Goal: Check status: Check status

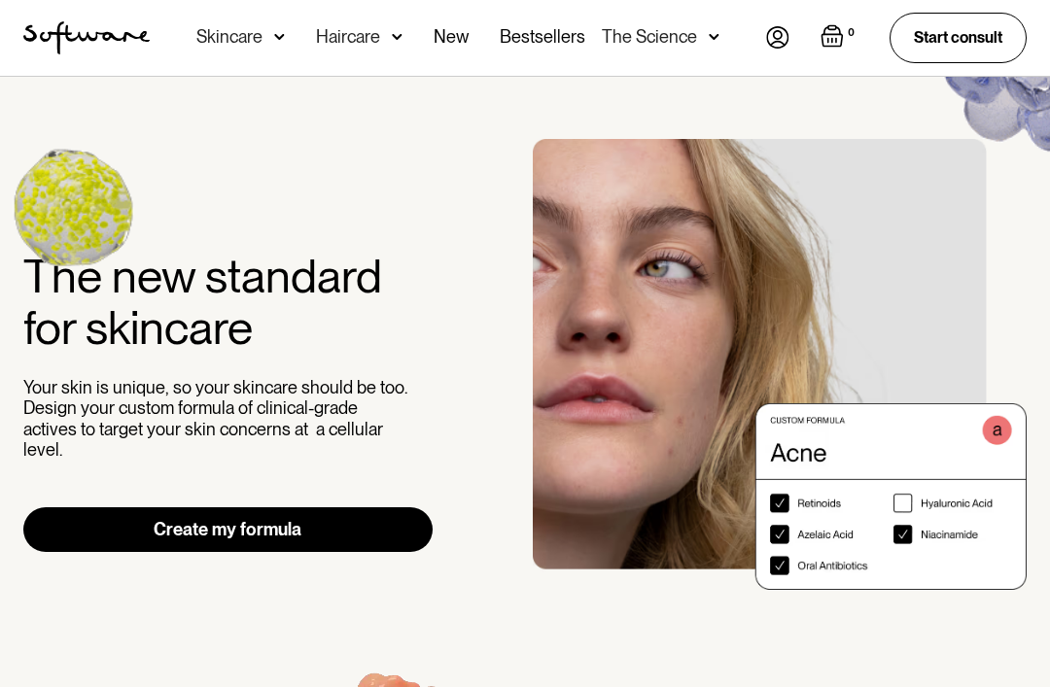
click at [772, 37] on img at bounding box center [777, 37] width 23 height 22
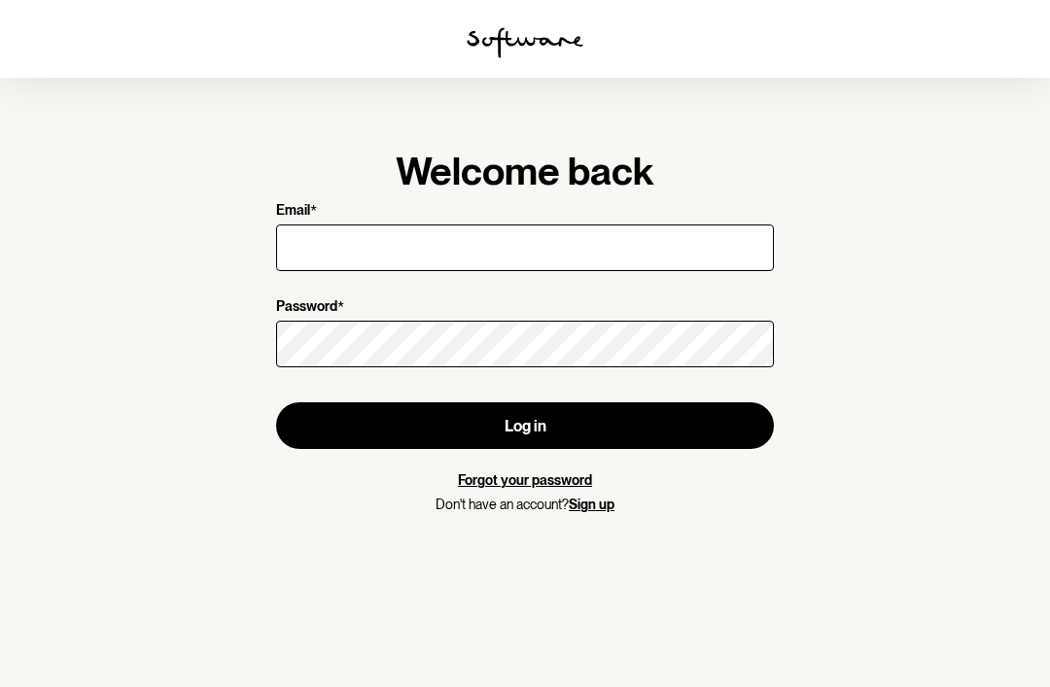
click at [673, 242] on input "Email *" at bounding box center [525, 248] width 498 height 47
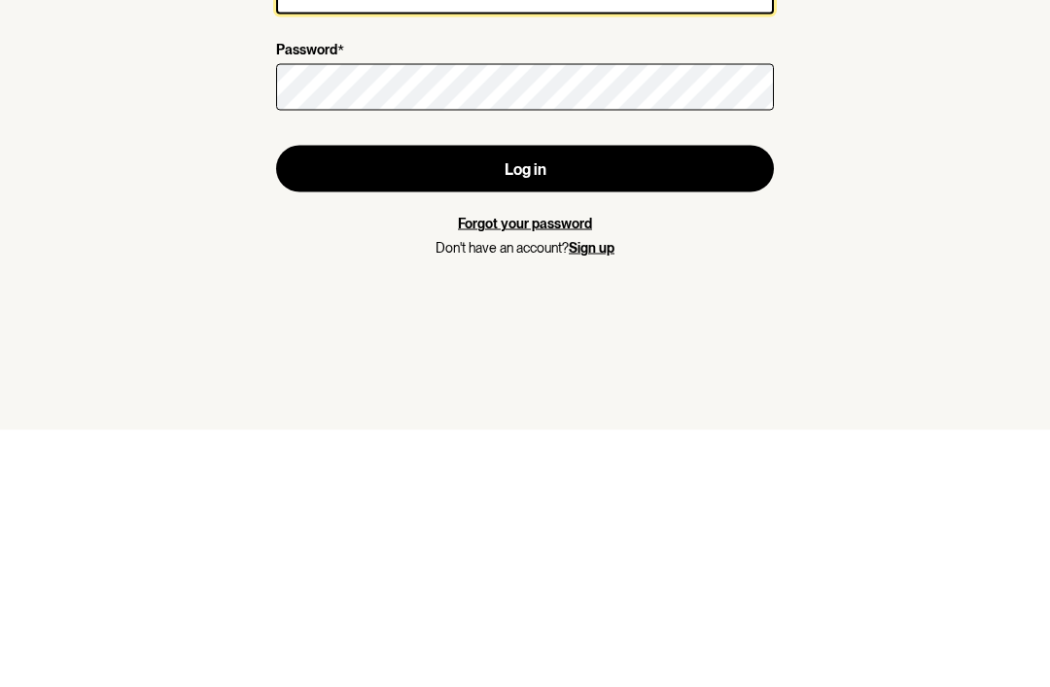
type input "lila_t_2000@hotmail.com"
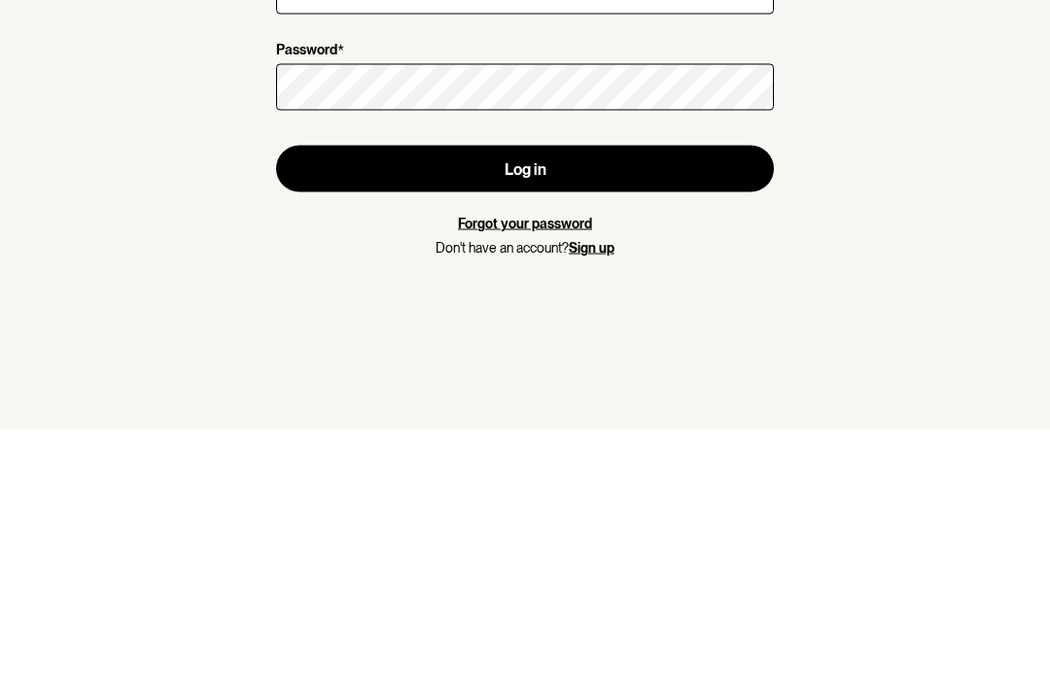
click at [525, 403] on button "Log in" at bounding box center [525, 426] width 498 height 47
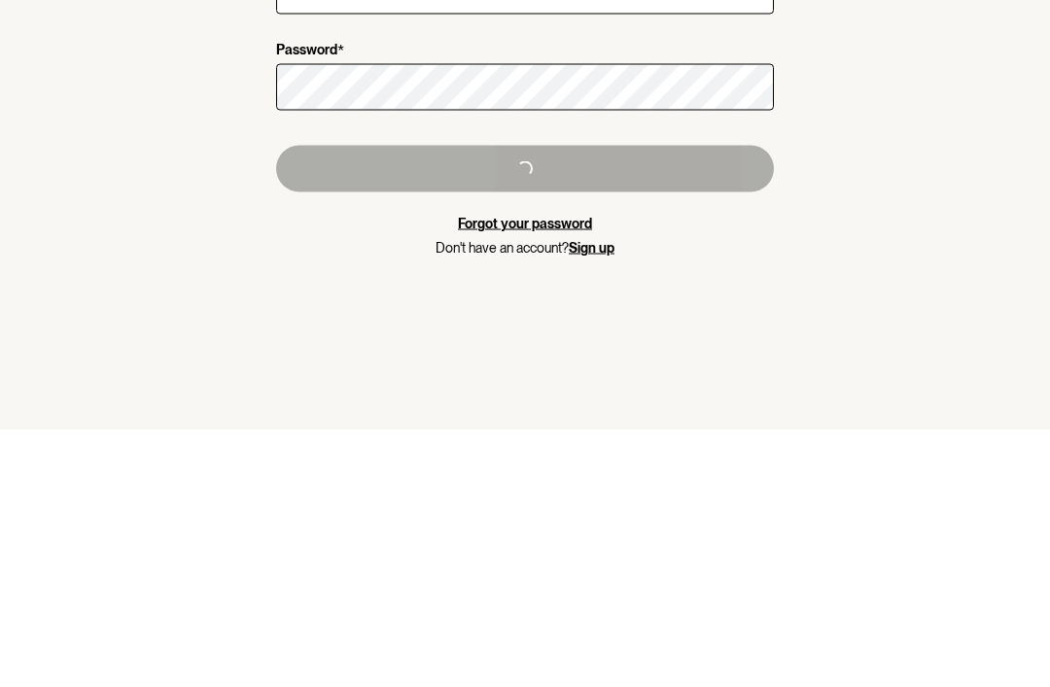
scroll to position [62, 0]
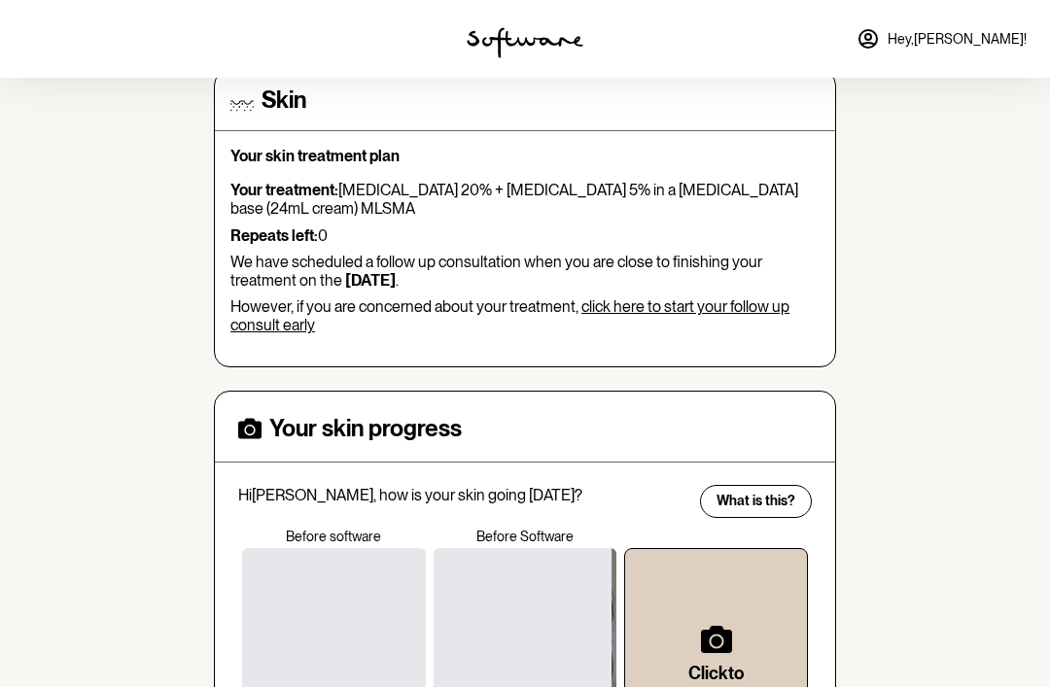
scroll to position [182, 0]
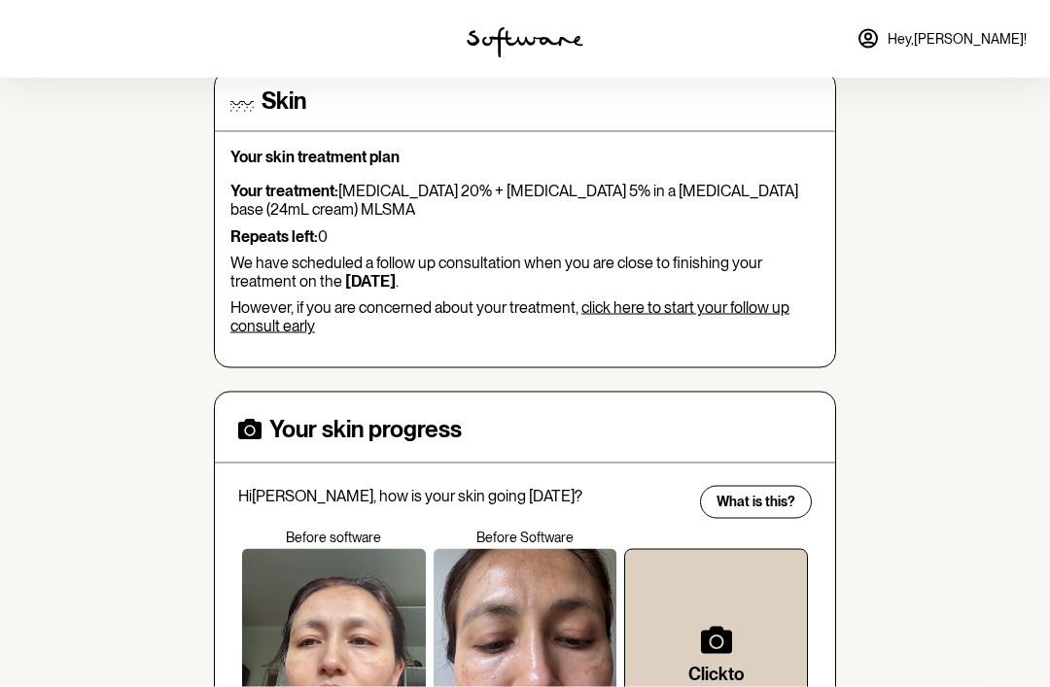
click at [710, 303] on link "click here to start your follow up consult early" at bounding box center [509, 317] width 559 height 37
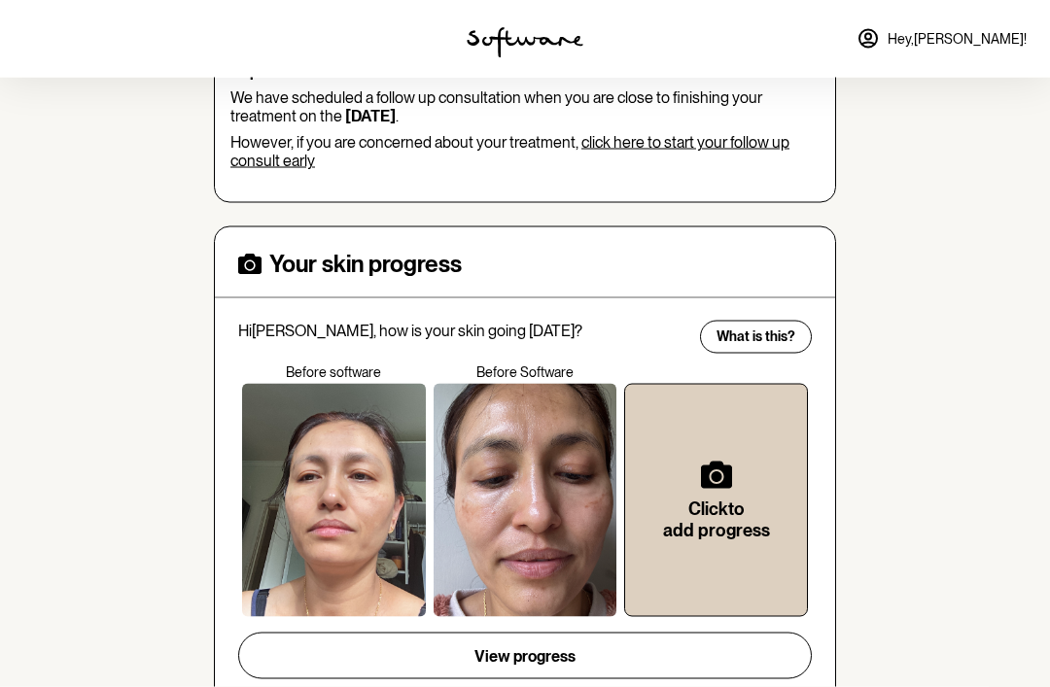
scroll to position [349, 0]
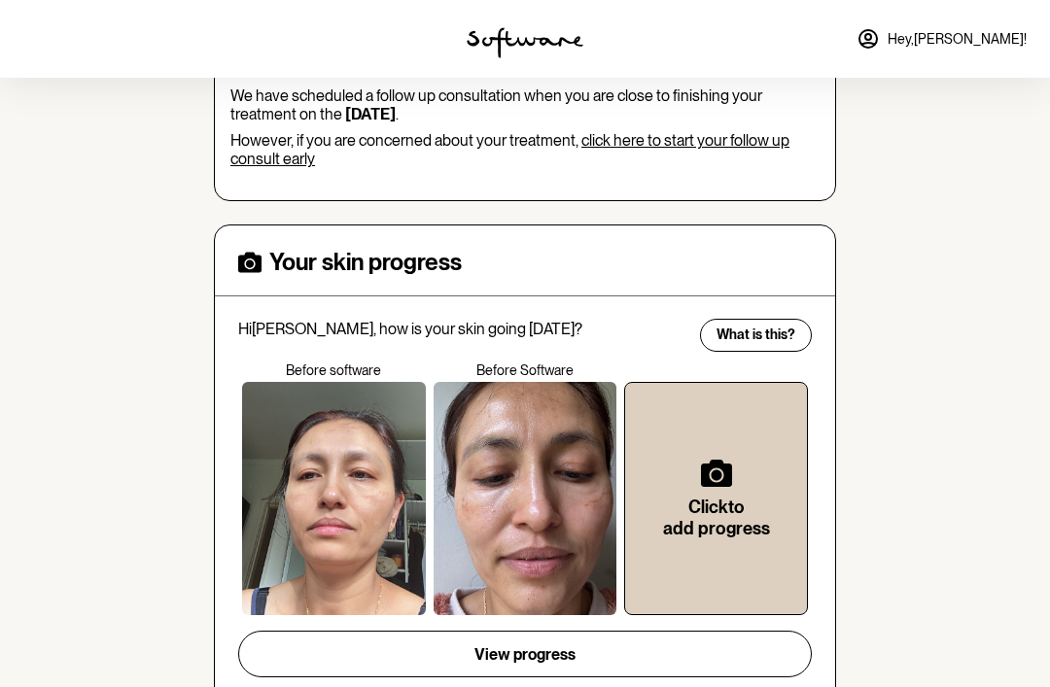
click at [406, 509] on div at bounding box center [334, 498] width 184 height 233
click at [364, 522] on div at bounding box center [334, 498] width 184 height 233
click at [378, 514] on div at bounding box center [334, 498] width 184 height 233
click at [539, 651] on span "View progress" at bounding box center [525, 655] width 101 height 18
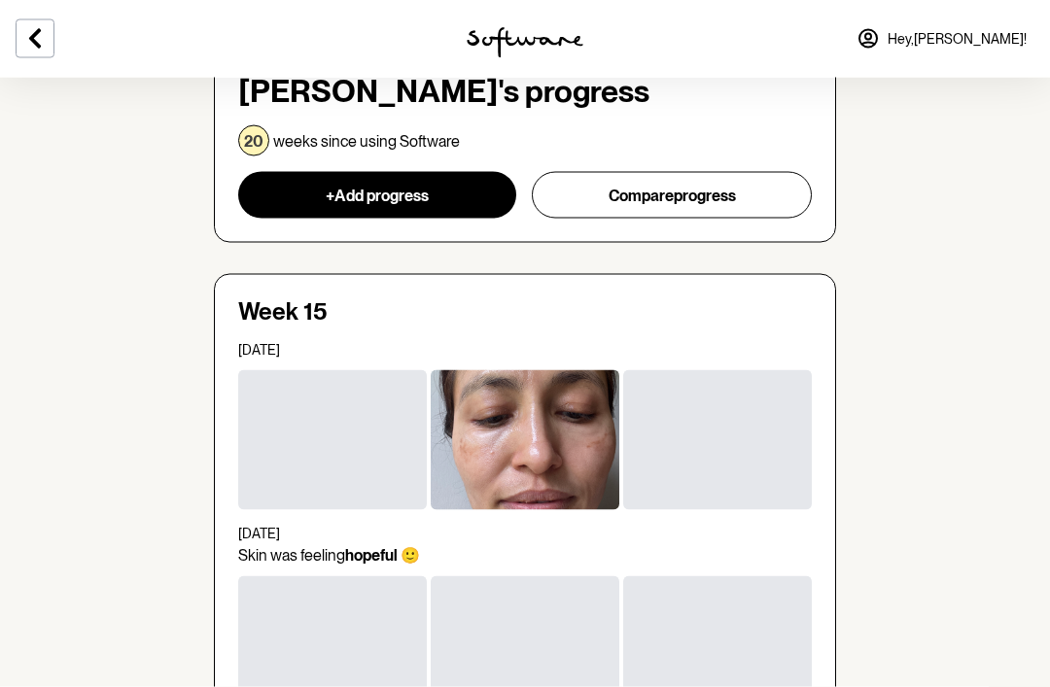
scroll to position [136, 0]
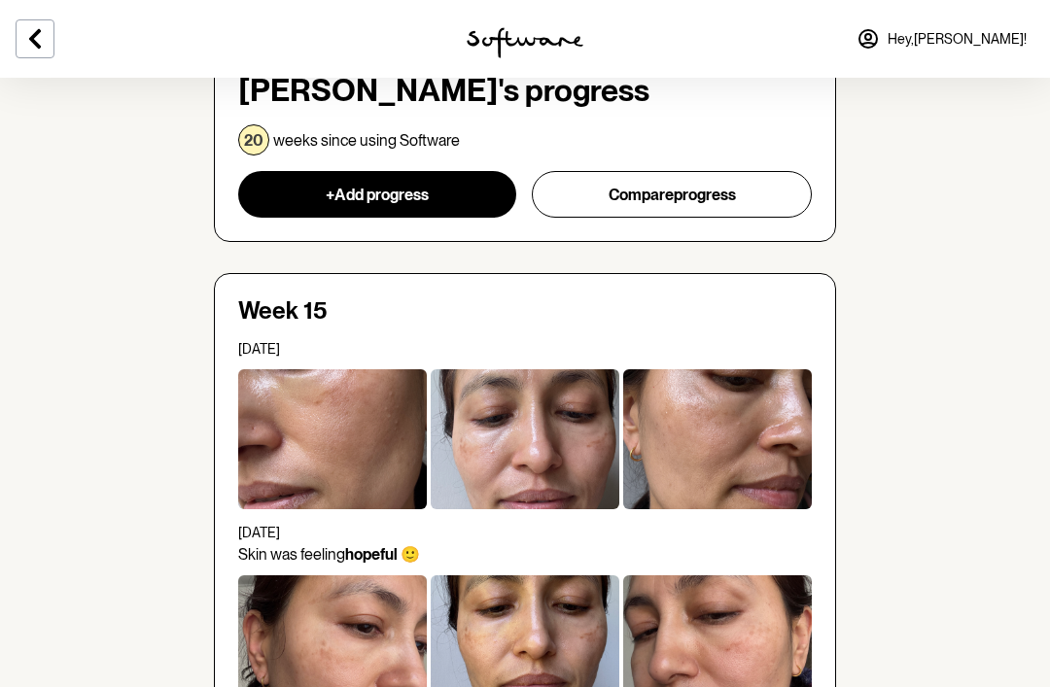
click at [379, 464] on div at bounding box center [332, 440] width 189 height 140
click at [400, 444] on div at bounding box center [332, 440] width 189 height 140
click at [363, 464] on div at bounding box center [332, 440] width 189 height 140
click at [363, 463] on div at bounding box center [332, 440] width 189 height 140
click at [356, 439] on div at bounding box center [332, 440] width 189 height 140
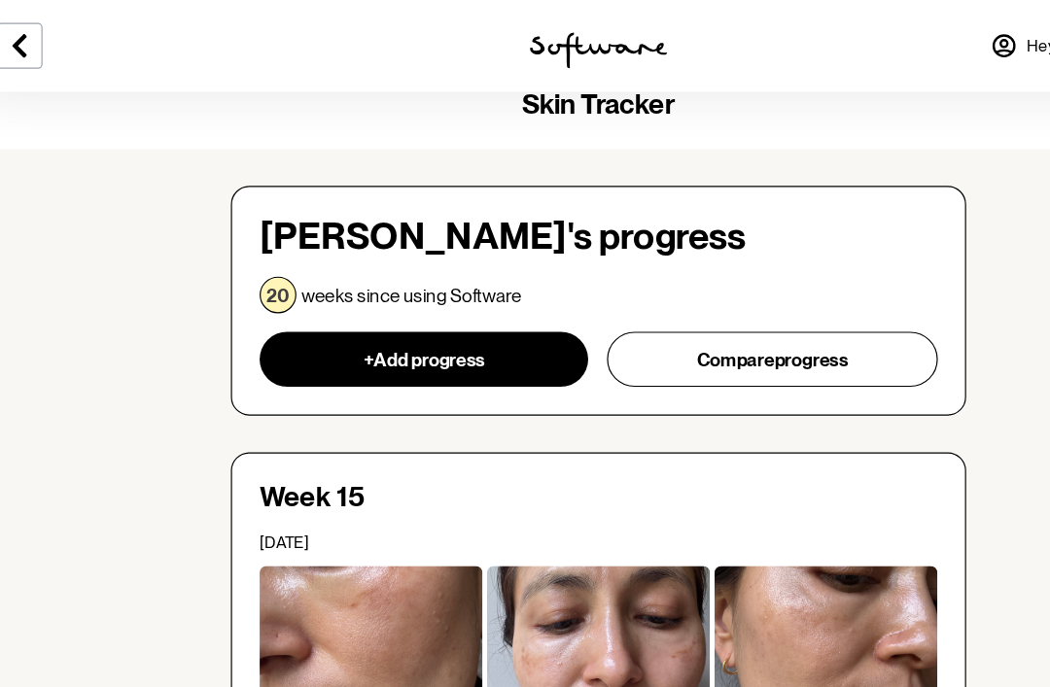
scroll to position [0, 0]
